Goal: Task Accomplishment & Management: Manage account settings

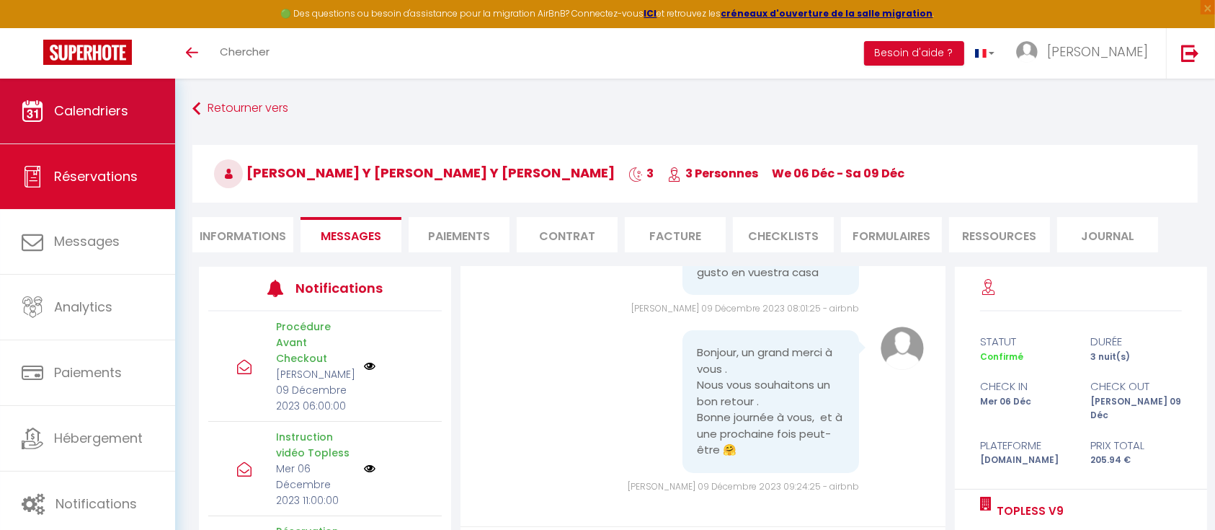
click at [76, 113] on span "Calendriers" at bounding box center [91, 111] width 74 height 18
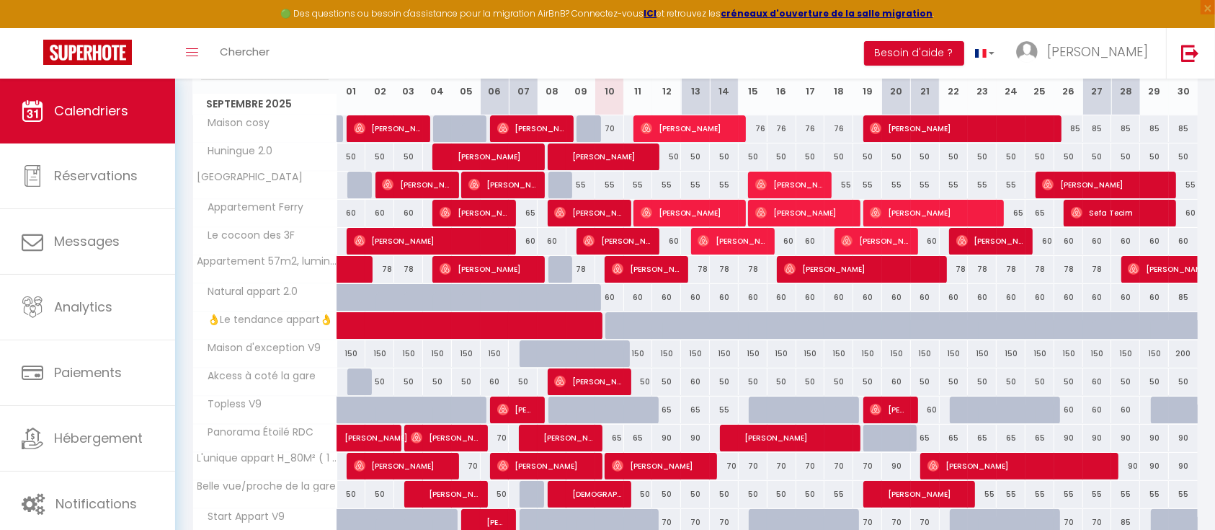
scroll to position [334, 0]
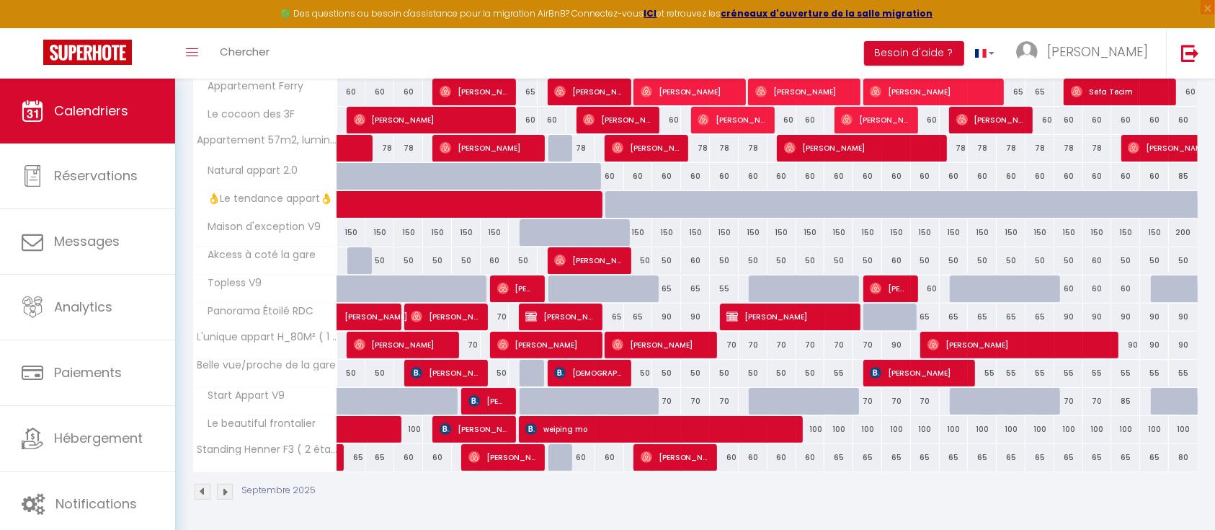
click at [817, 425] on div "100" at bounding box center [810, 429] width 29 height 27
type input "100"
type input "Mer 17 Septembre 2025"
type input "Jeu 18 Septembre 2025"
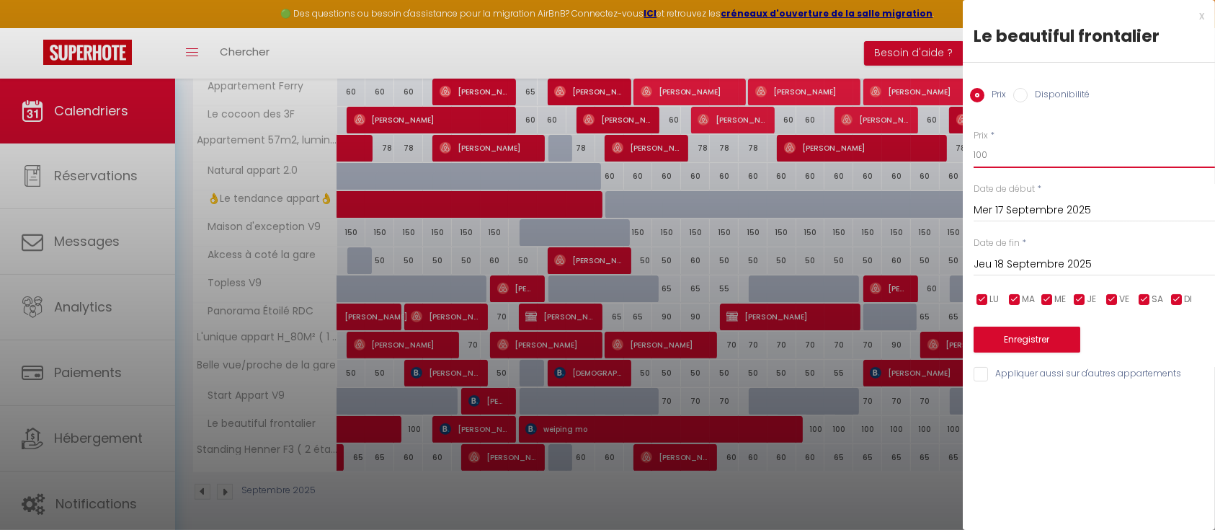
click at [980, 154] on input "100" at bounding box center [1094, 155] width 241 height 26
type input "80"
click at [1087, 264] on input "Jeu 18 Septembre 2025" at bounding box center [1094, 264] width 241 height 19
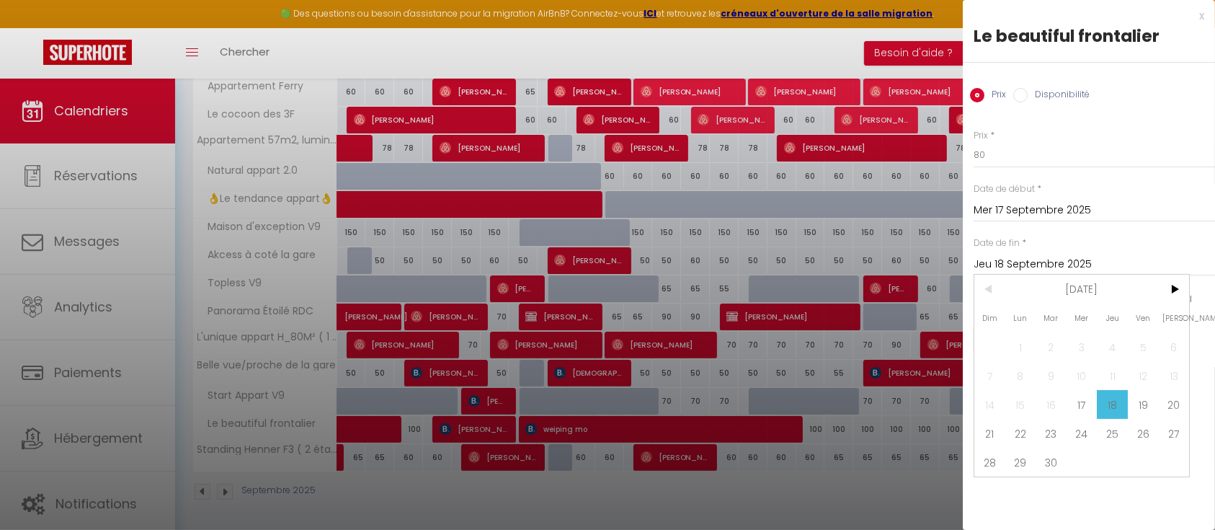
click at [1051, 468] on span "30" at bounding box center [1051, 462] width 31 height 29
type input "[DATE] Septembre 2025"
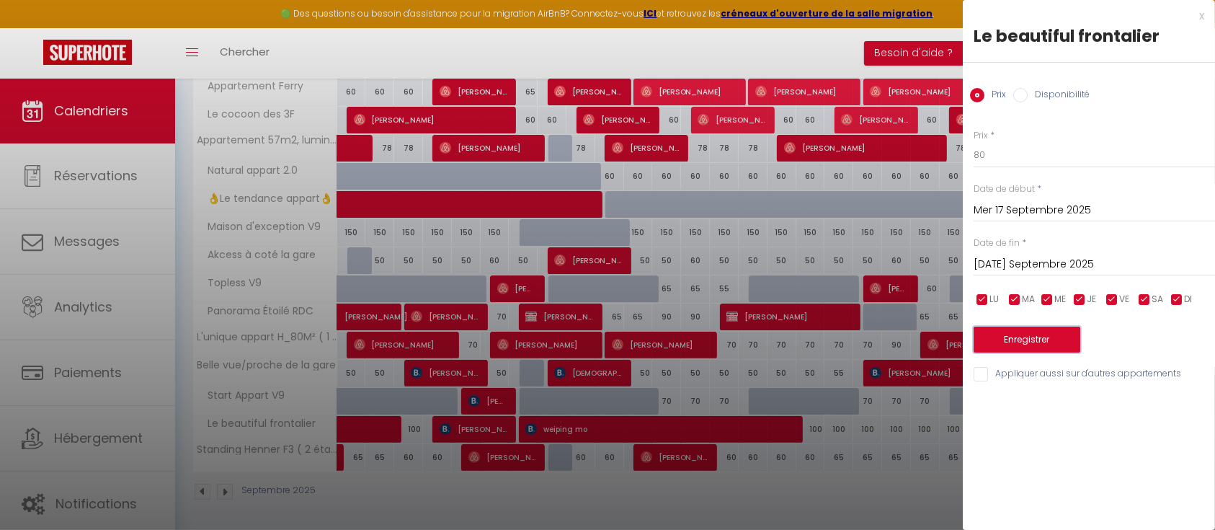
click at [1010, 334] on button "Enregistrer" at bounding box center [1027, 339] width 107 height 26
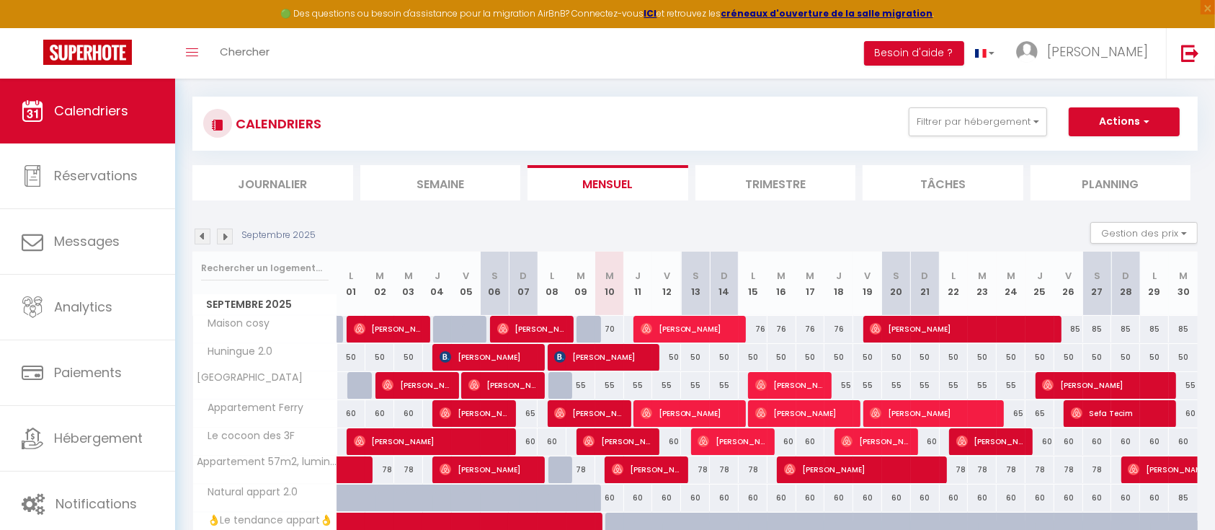
scroll to position [0, 0]
